Goal: Communication & Community: Connect with others

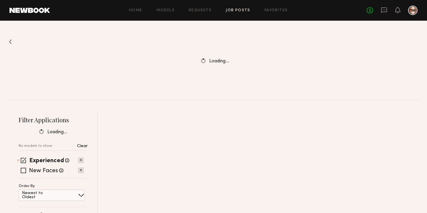
click at [387, 9] on div "No fees up to $5,000" at bounding box center [391, 10] width 51 height 9
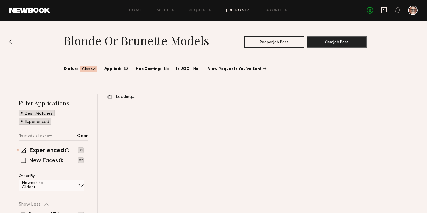
click at [386, 9] on icon at bounding box center [384, 10] width 6 height 6
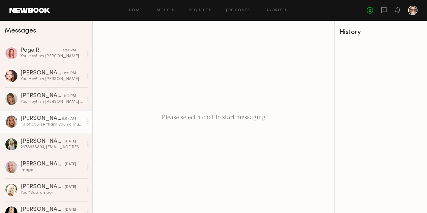
click at [43, 122] on div "Hi! of course thank you so much for getting back! I am not available on 9/15 an…" at bounding box center [51, 125] width 63 height 6
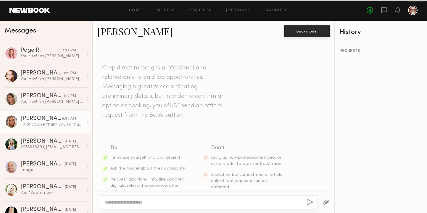
scroll to position [1116, 0]
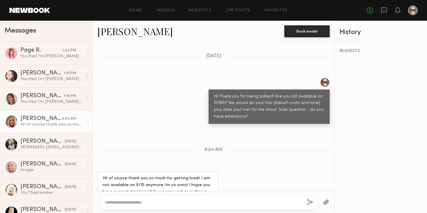
click at [115, 30] on link "[PERSON_NAME]" at bounding box center [134, 31] width 75 height 13
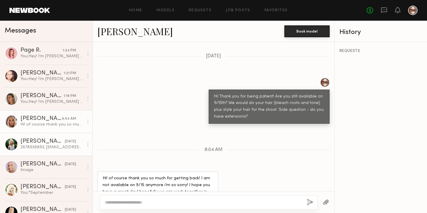
click at [39, 141] on div "[PERSON_NAME]" at bounding box center [42, 142] width 44 height 6
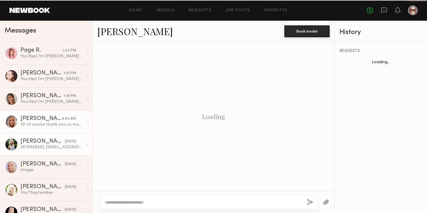
scroll to position [505, 0]
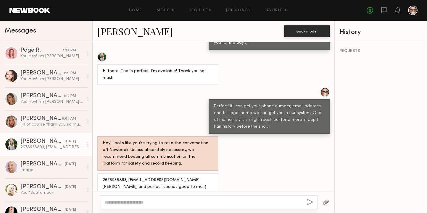
click at [122, 26] on link "[PERSON_NAME]" at bounding box center [134, 31] width 75 height 13
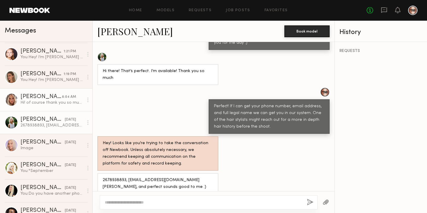
scroll to position [23, 0]
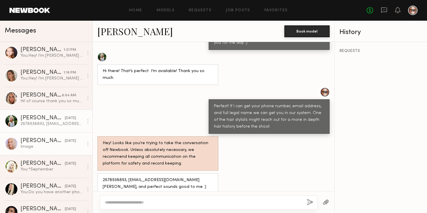
click at [47, 143] on div "[PERSON_NAME]" at bounding box center [42, 141] width 44 height 6
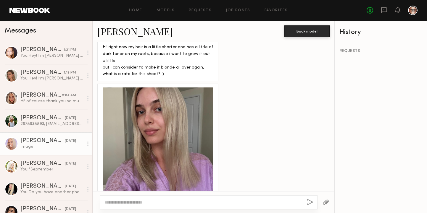
scroll to position [316, 0]
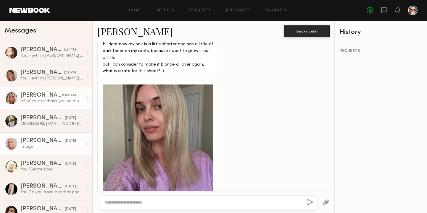
click at [45, 103] on div "Hi! of course thank you so much for getting back! I am not available on 9/15 an…" at bounding box center [51, 101] width 63 height 6
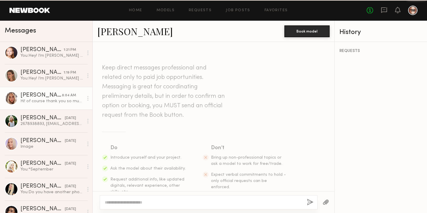
scroll to position [1116, 0]
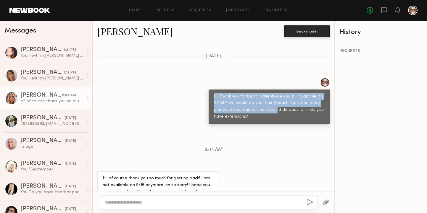
drag, startPoint x: 213, startPoint y: 82, endPoint x: 265, endPoint y: 99, distance: 54.7
click at [265, 99] on div "Hi! Thank you for being patient! Are you still available on 9/15th? We would do…" at bounding box center [269, 107] width 121 height 35
copy div "Hi! Thank you for being patient! Are you still available on 9/15th? We would do…"
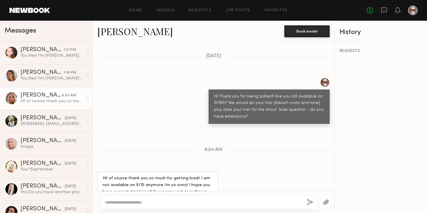
click at [244, 118] on div "Keep direct messages professional and related only to paid job opportunities. M…" at bounding box center [214, 116] width 242 height 149
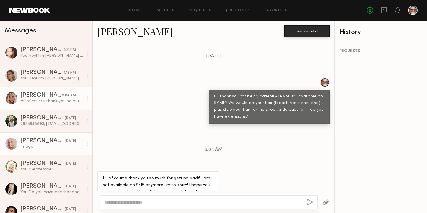
click at [58, 146] on div "Image" at bounding box center [51, 147] width 63 height 6
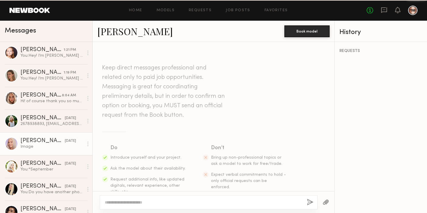
scroll to position [316, 0]
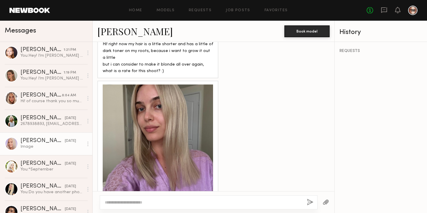
click at [150, 202] on textarea at bounding box center [203, 203] width 197 height 6
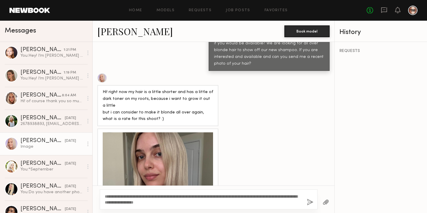
scroll to position [265, 0]
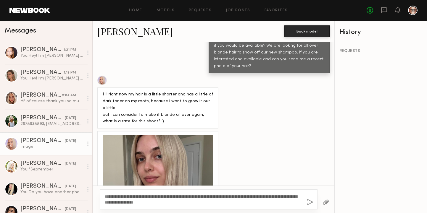
click at [120, 31] on link "[PERSON_NAME]" at bounding box center [134, 31] width 75 height 13
click at [190, 203] on div "**********" at bounding box center [209, 200] width 218 height 20
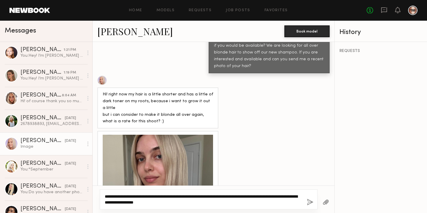
click at [193, 200] on textarea "**********" at bounding box center [203, 200] width 197 height 12
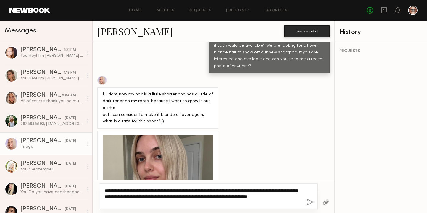
type textarea "**********"
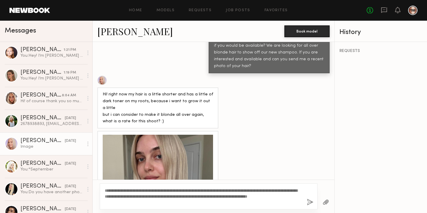
click at [310, 201] on button "button" at bounding box center [310, 202] width 7 height 7
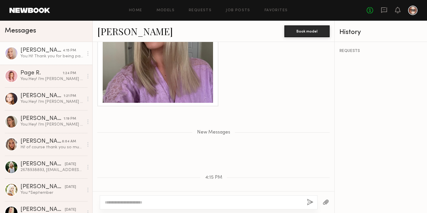
scroll to position [442, 0]
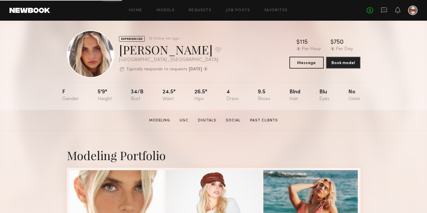
scroll to position [1, 0]
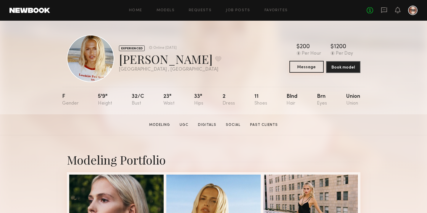
click at [303, 67] on button "Message" at bounding box center [306, 67] width 34 height 12
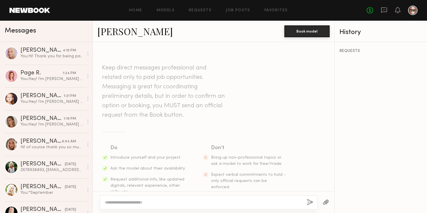
click at [125, 201] on textarea at bounding box center [203, 203] width 197 height 6
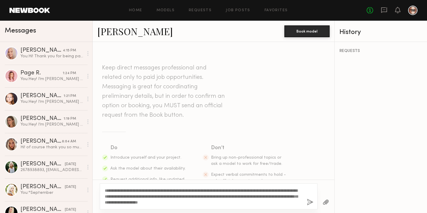
type textarea "**********"
click at [310, 201] on button "button" at bounding box center [310, 202] width 7 height 7
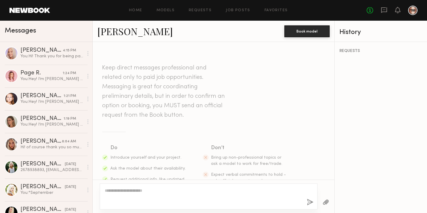
scroll to position [133, 0]
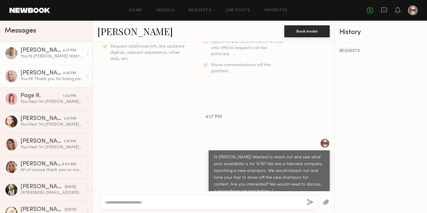
click at [52, 75] on div "[PERSON_NAME]" at bounding box center [41, 73] width 42 height 6
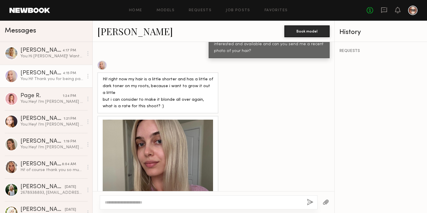
scroll to position [398, 0]
